Goal: Find specific page/section: Find specific page/section

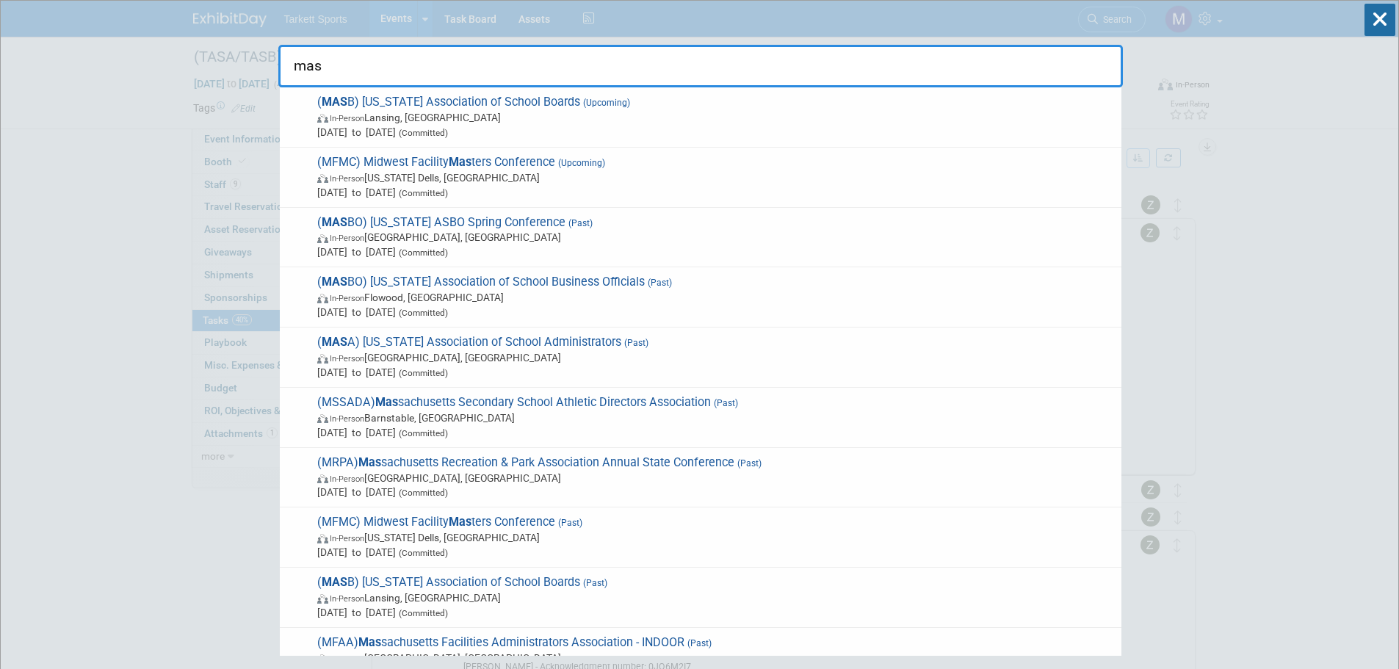
type input "masb"
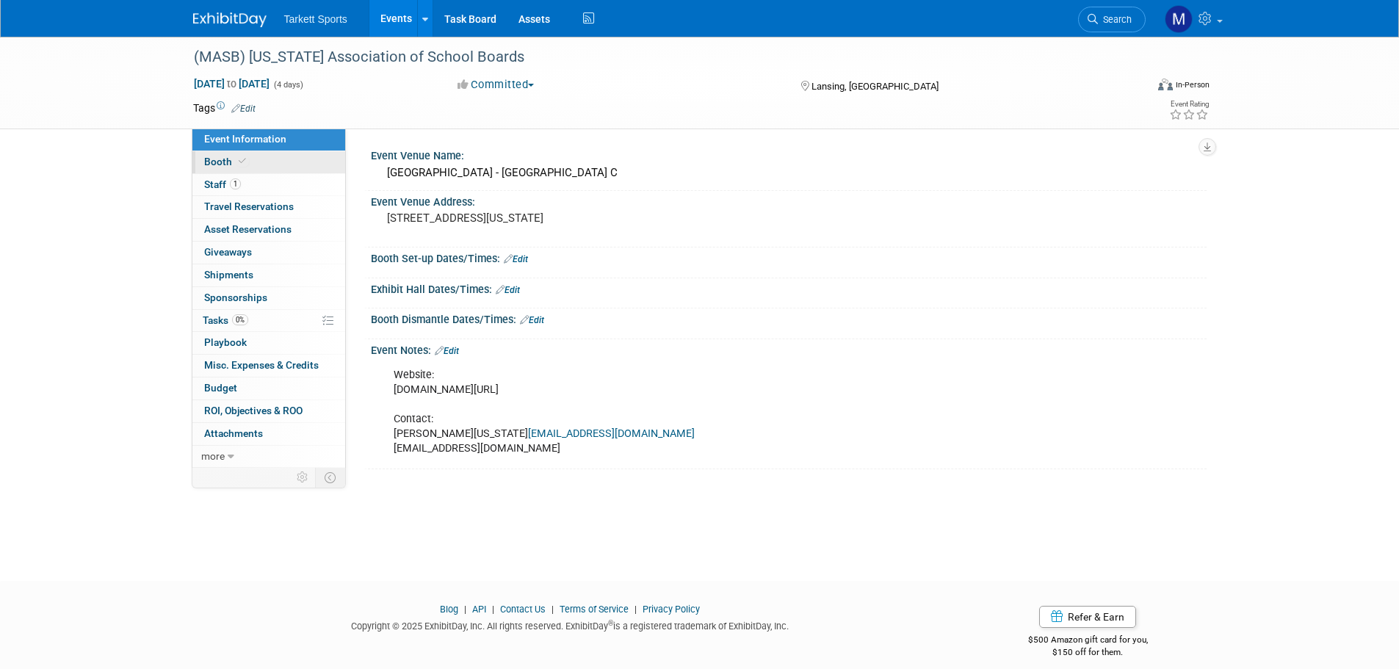
click at [250, 158] on link "Booth" at bounding box center [268, 162] width 153 height 22
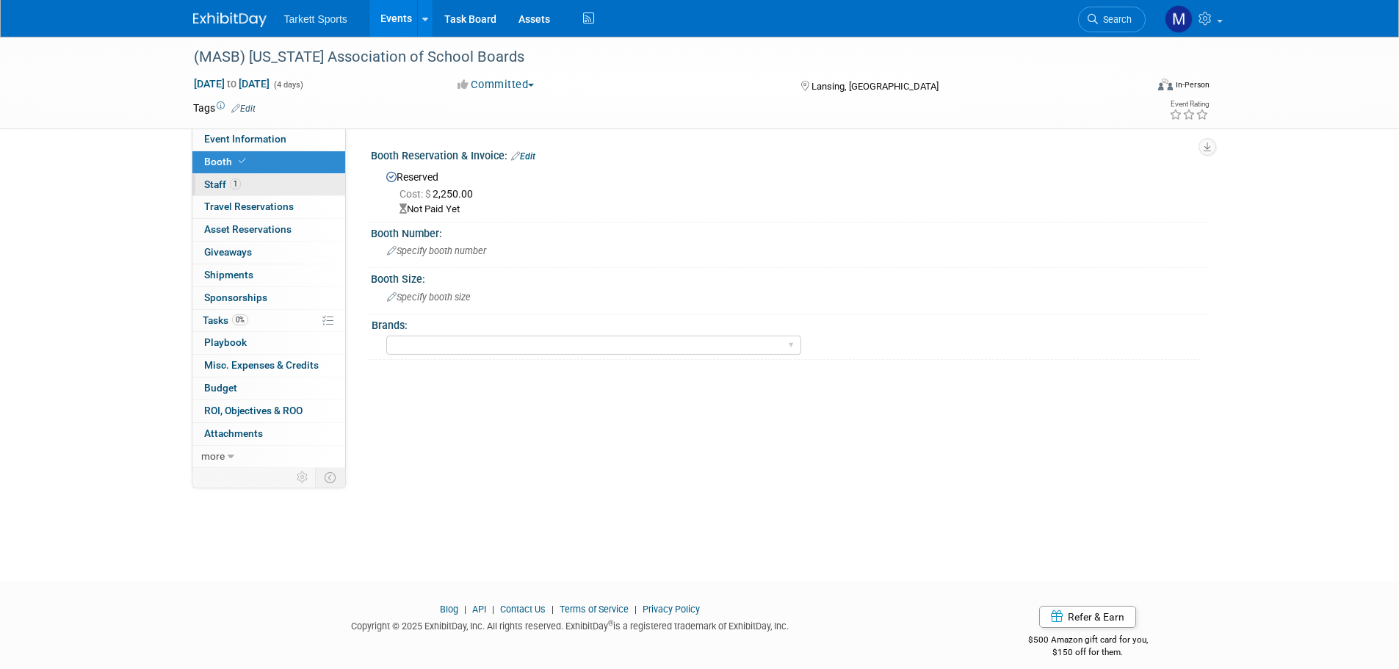
click at [250, 186] on link "1 Staff 1" at bounding box center [268, 185] width 153 height 22
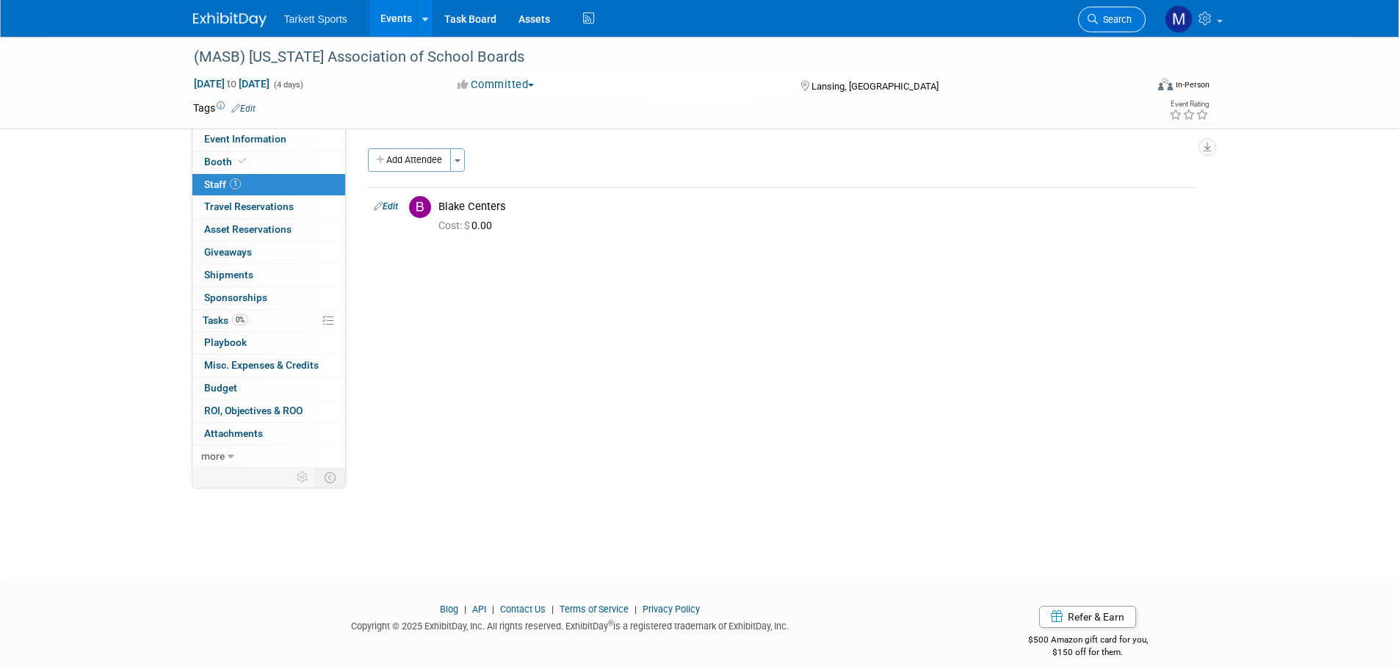
click at [1117, 28] on link "Search" at bounding box center [1112, 20] width 68 height 26
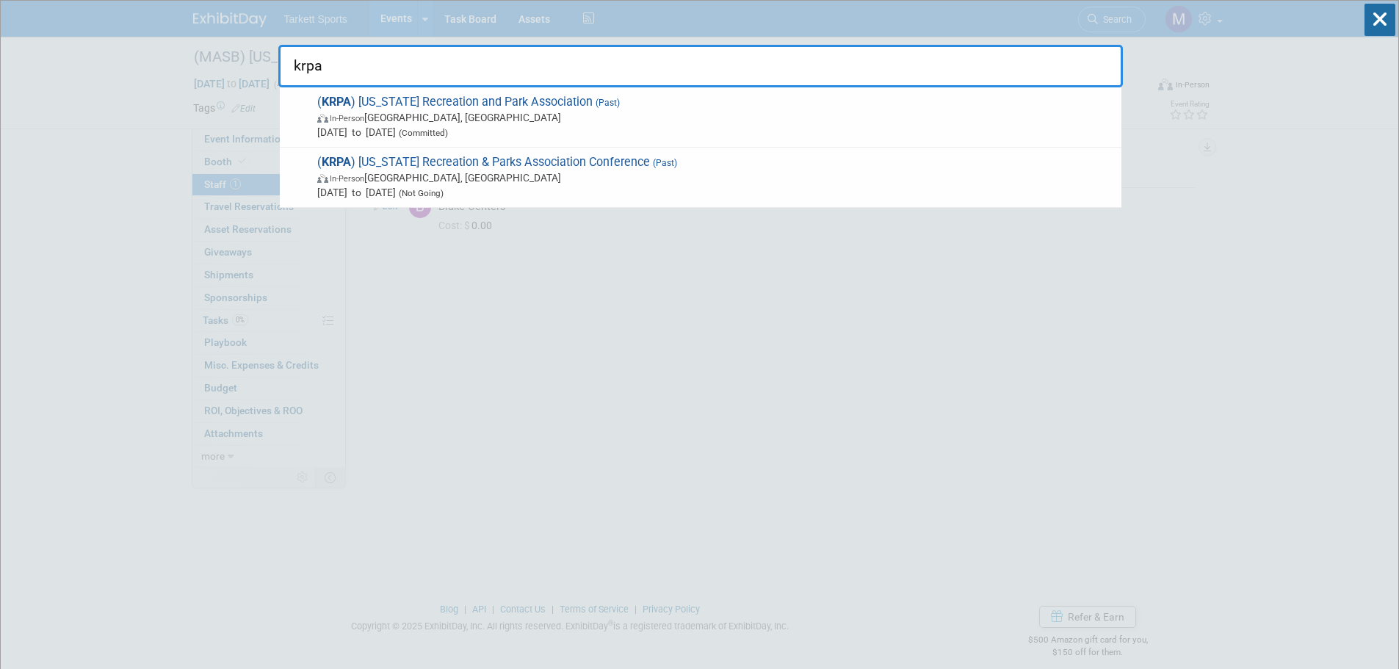
type input "krpa"
